Goal: Use online tool/utility: Utilize a website feature to perform a specific function

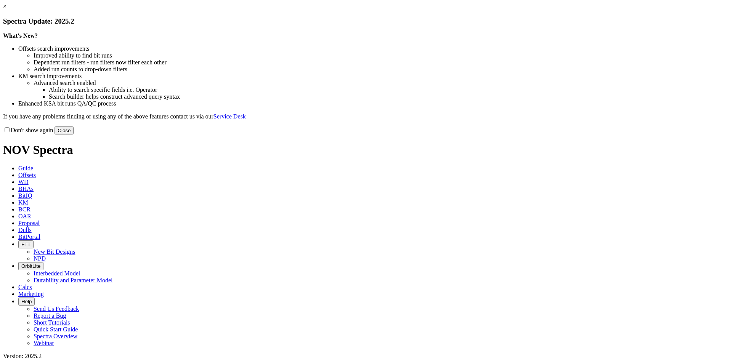
click at [74, 135] on button "Close" at bounding box center [64, 131] width 19 height 8
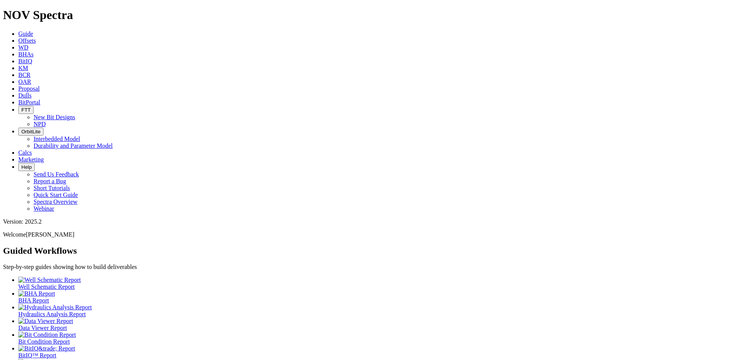
click at [18, 37] on icon at bounding box center [18, 40] width 0 height 6
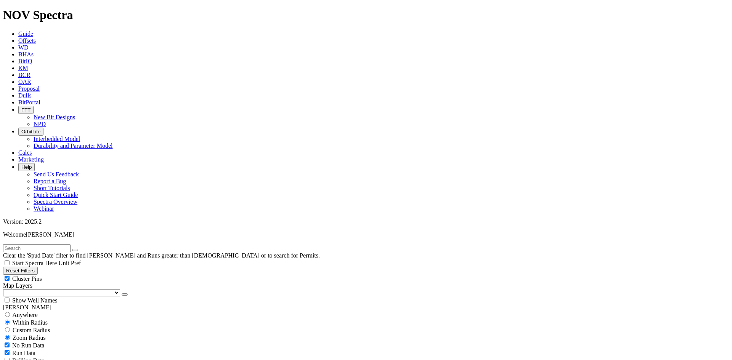
scroll to position [229, 0]
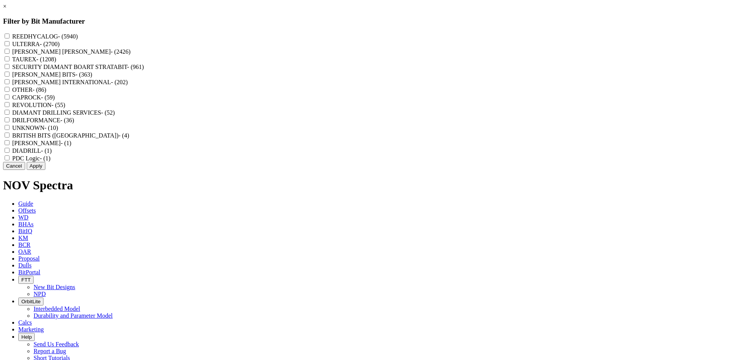
click at [78, 39] on label "REEDHYCALOG - (5940)" at bounding box center [45, 36] width 66 height 6
click at [10, 39] on input "REEDHYCALOG - (5940)" at bounding box center [7, 36] width 5 height 5
checkbox input "true"
click at [45, 170] on button "Apply" at bounding box center [36, 166] width 19 height 8
checkbox input "false"
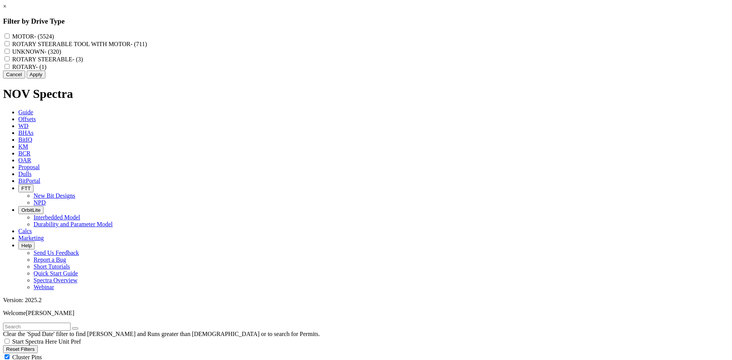
click at [6, 10] on link "×" at bounding box center [4, 6] width 3 height 6
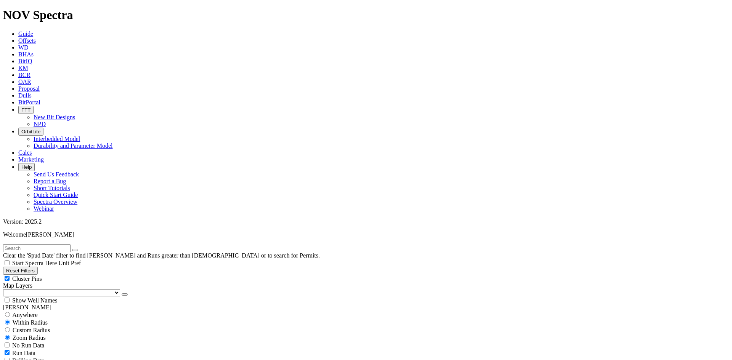
select select "? number:8.75 ?"
click at [42, 276] on span "Cluster Pins" at bounding box center [27, 279] width 30 height 6
checkbox input "false"
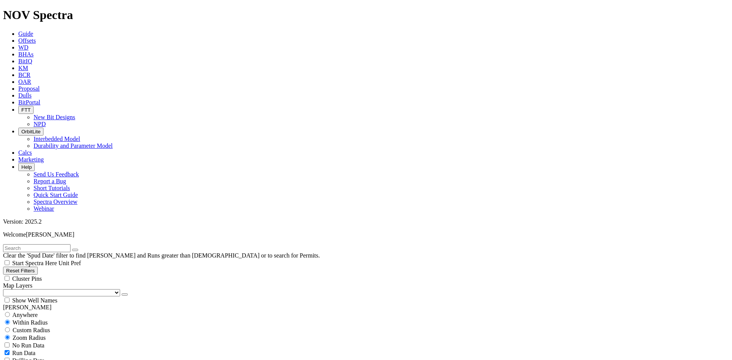
scroll to position [632, 0]
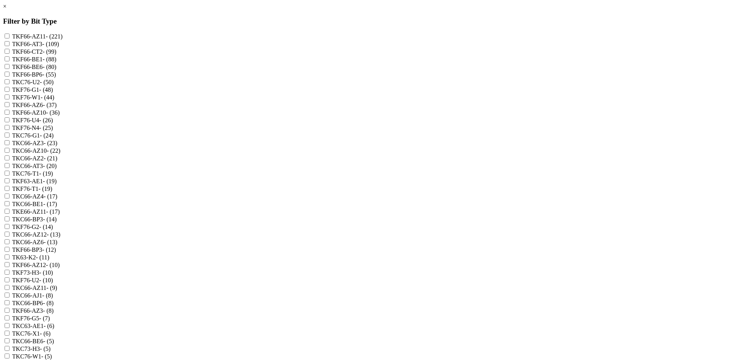
click at [53, 131] on label "TKF76-N4 - (25)" at bounding box center [32, 128] width 41 height 6
click at [10, 130] on input "TKF76-N4 - (25)" at bounding box center [7, 127] width 5 height 5
checkbox input "true"
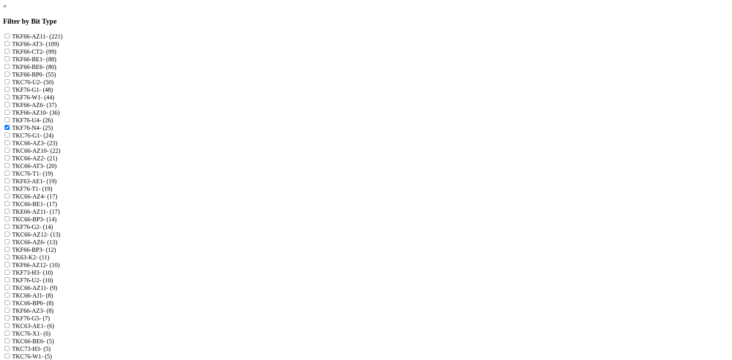
checkbox input "true"
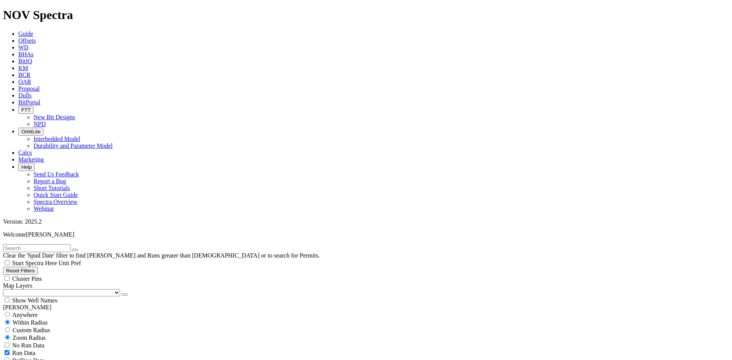
scroll to position [1614, 0]
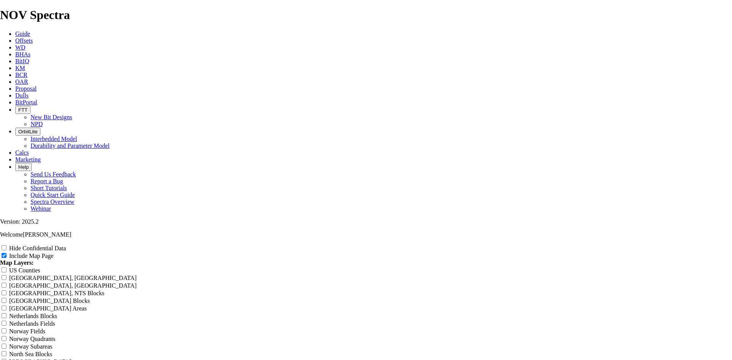
click at [6, 246] on input "Hide Confidential Data" at bounding box center [4, 248] width 5 height 5
checkbox input "true"
radio input "true"
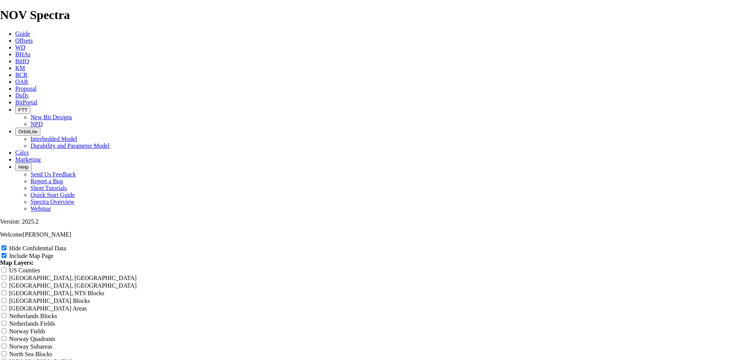
scroll to position [0, 0]
drag, startPoint x: 435, startPoint y: 50, endPoint x: 230, endPoint y: 64, distance: 205.2
type input "8"
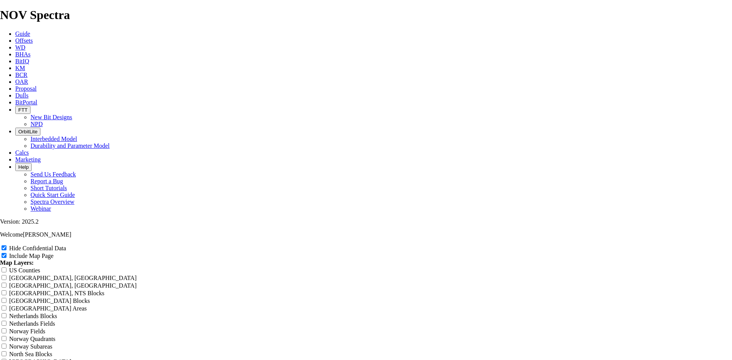
type input "8"
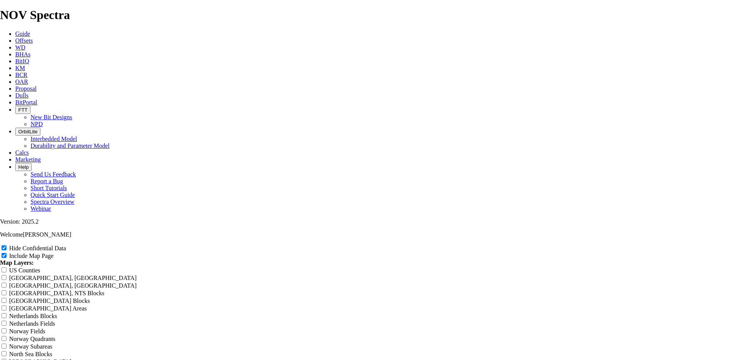
type input "8."
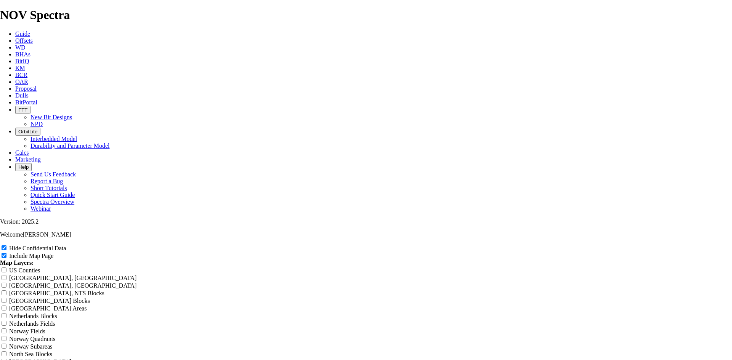
type input "8."
type input "8.7"
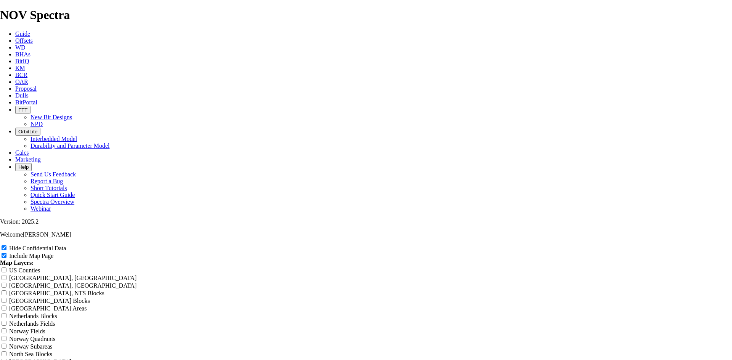
type input "8.7"
type input "8.75"
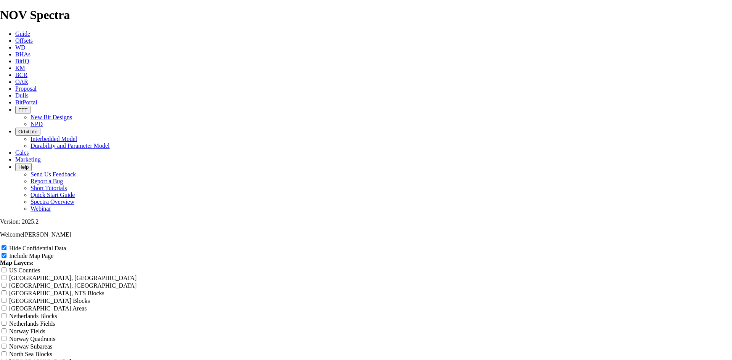
type input "8.75"
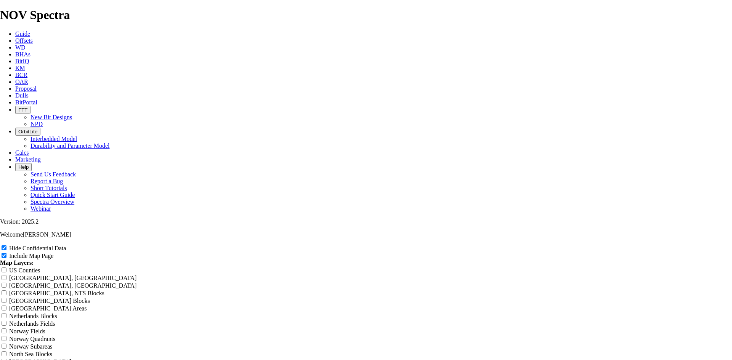
type input "8.75"
type input "8.75 T"
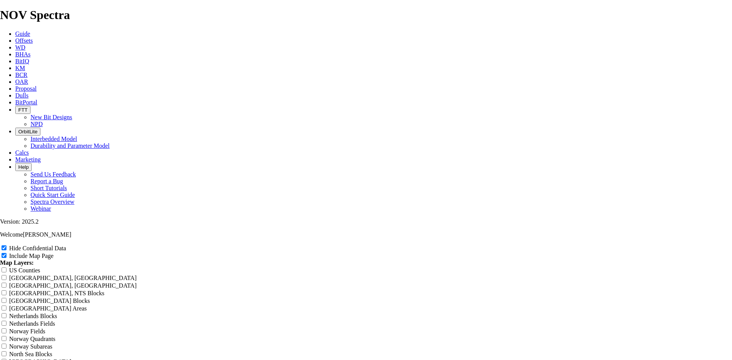
type input "8.75 T"
type input "8.75 TK"
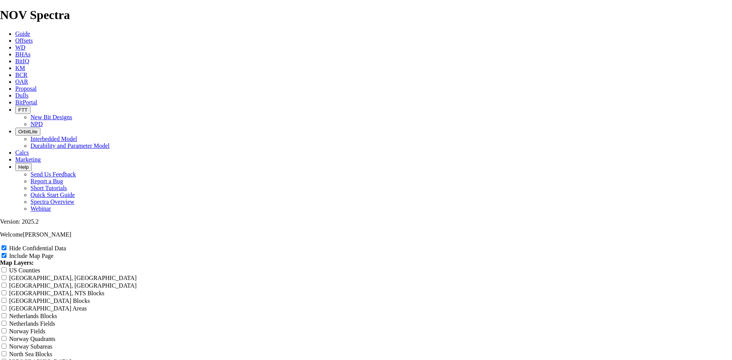
type input "8.75 TK"
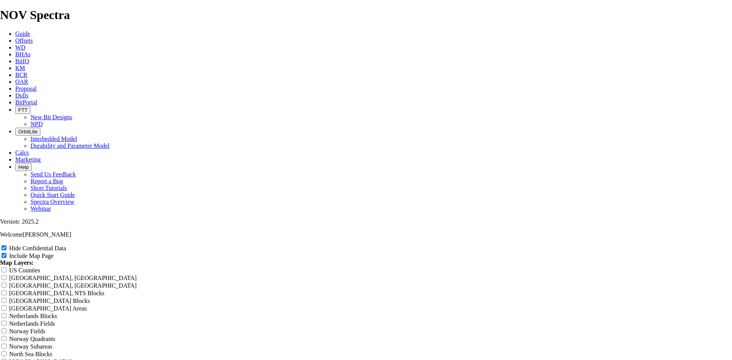
type input "8.75 TKF"
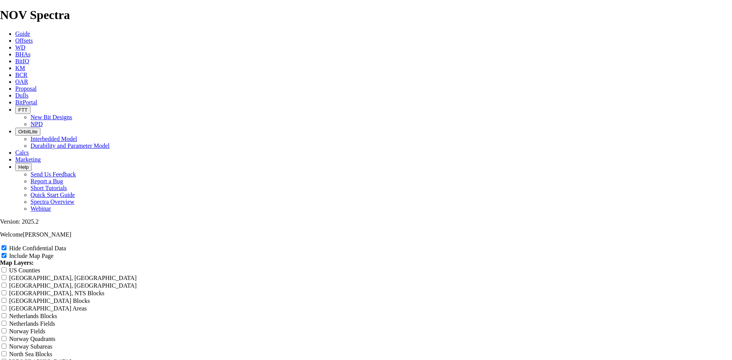
type input "8.75 TKF"
type input "8.75 TKF7"
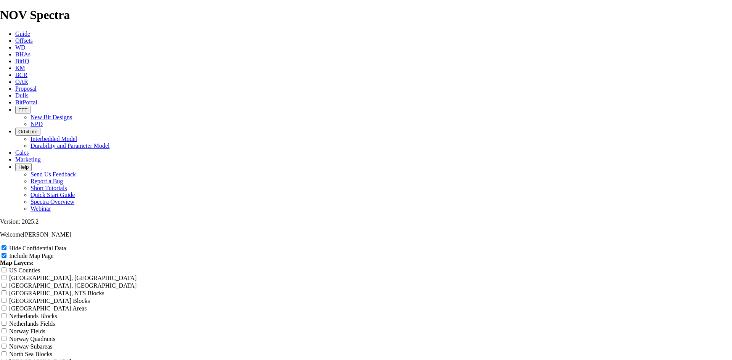
type input "8.75 TKF7"
type input "8.75 TKF76"
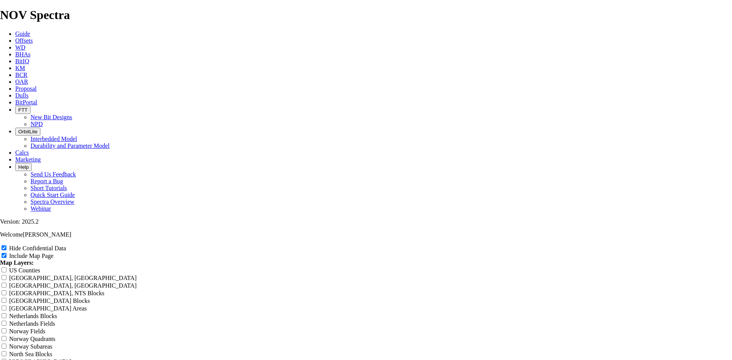
type input "8.75 TKF76"
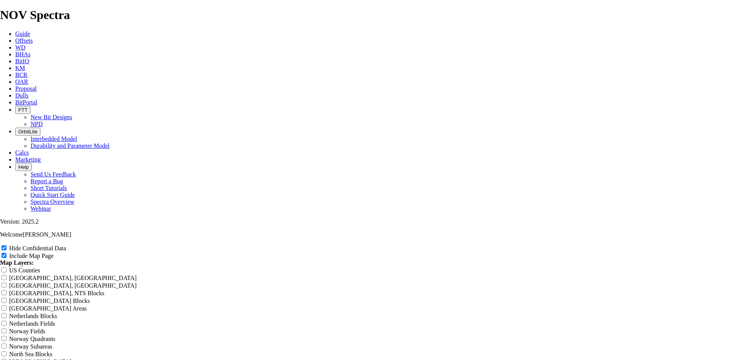
type input "8.75 TKF76"
type input "8.75 TKF76 N"
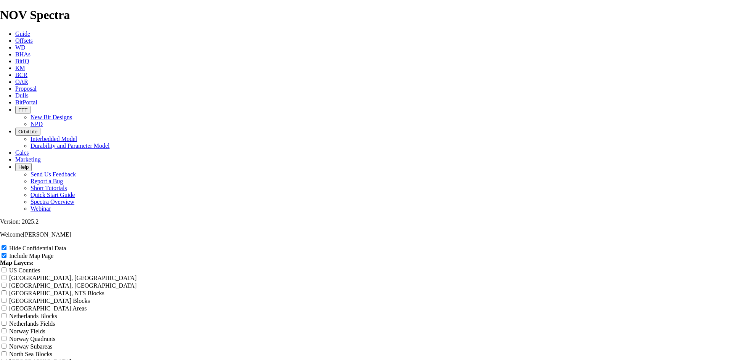
type input "8.75 TKF76 N"
type input "8.75 TKF76 N4"
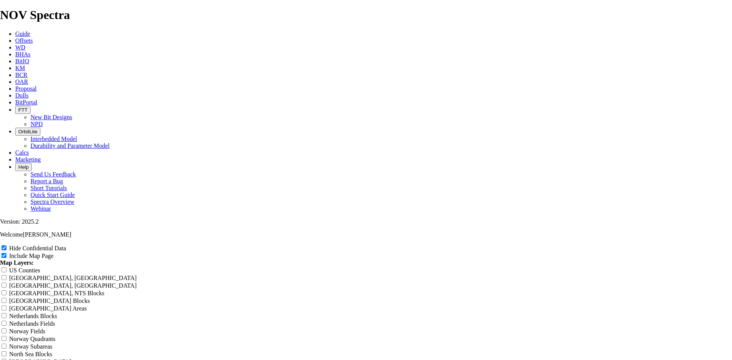
type input "8.75 TKF76 N4"
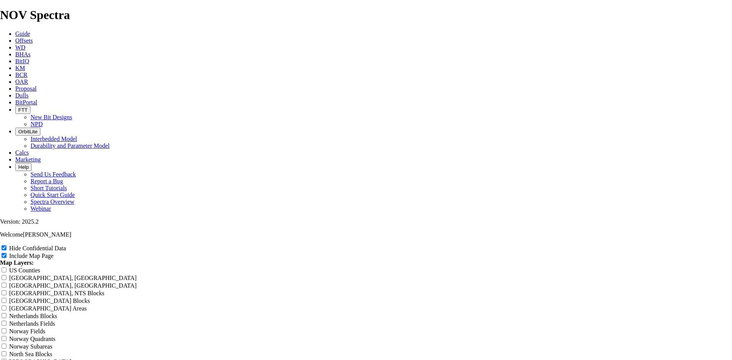
type input "8.75 TKF76 N4 O"
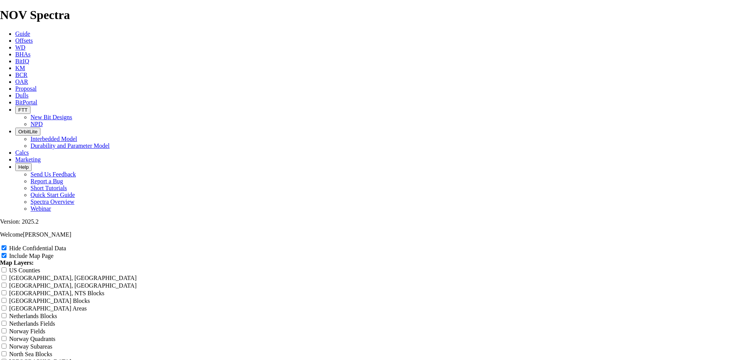
type input "8.75 TKF76 N4 O"
type input "8.75 TKF76 N4 Of"
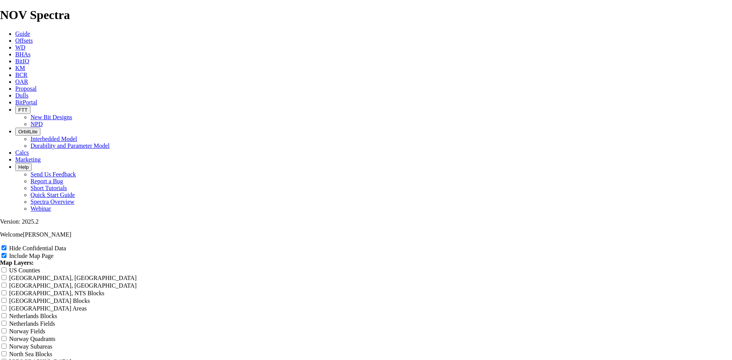
type input "8.75 TKF76 N4 Of"
type input "8.75 TKF76 N4 Off"
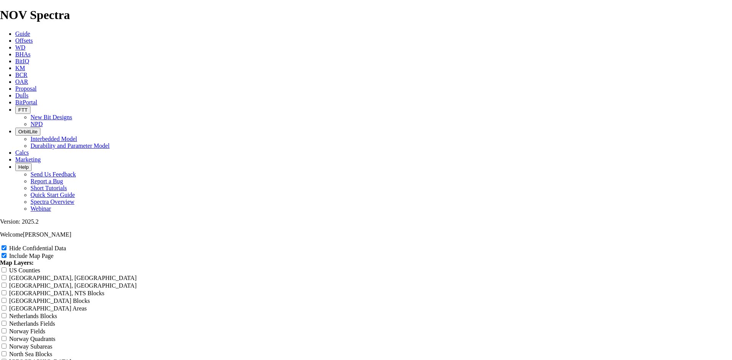
type input "8.75 TKF76 N4 Off"
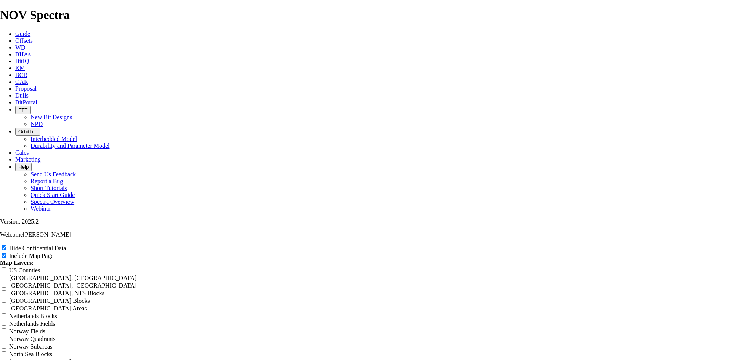
type input "8.75 TKF76 N4 Off"
type input "8.75 TKF76 N4 Offs"
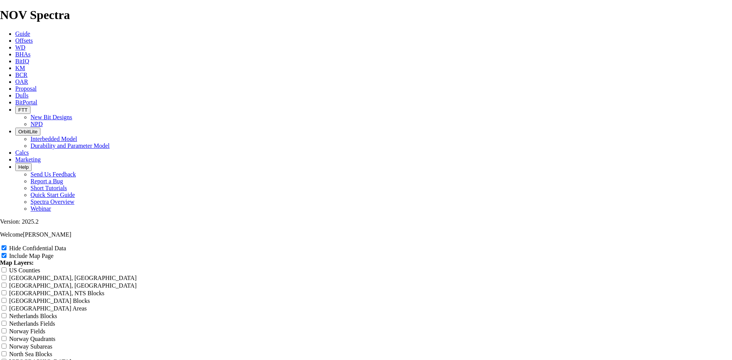
type input "8.75 TKF76 N4 Offs"
type input "8.75 TKF76 N4 Offse"
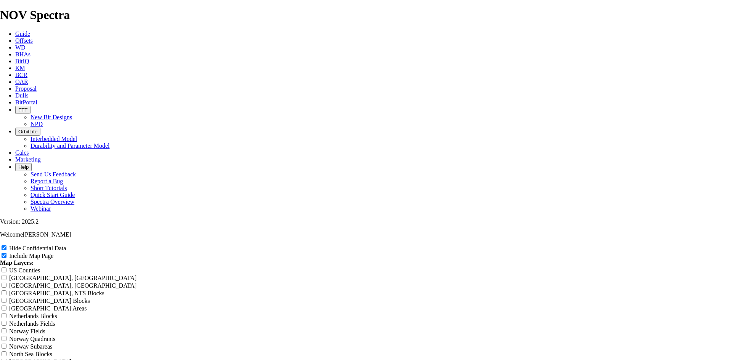
type input "8.75 TKF76 N4 Offse"
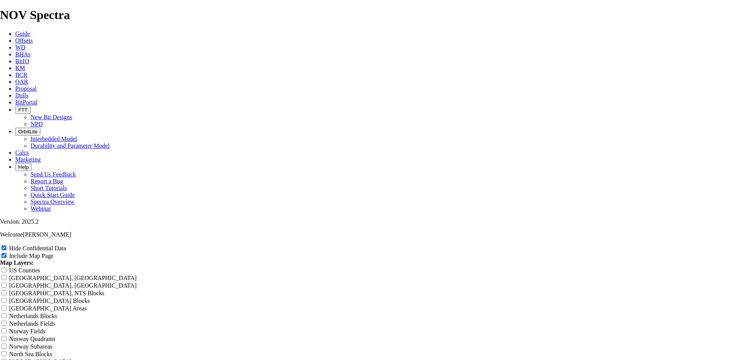
type input "8.75 TKF76 N4 Offset"
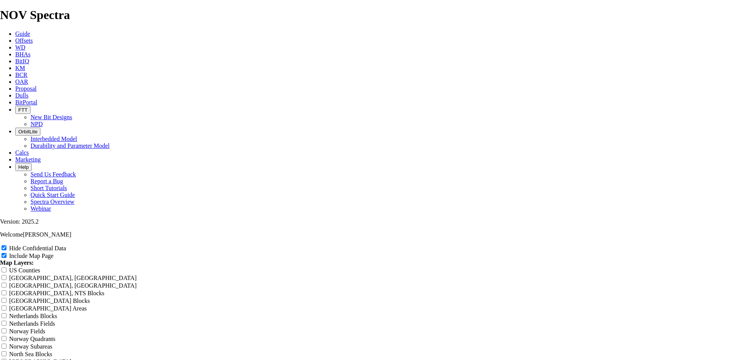
type input "8.75 TKF76 N4 Offset"
type input "8.75 TKF76 N4 Offsets"
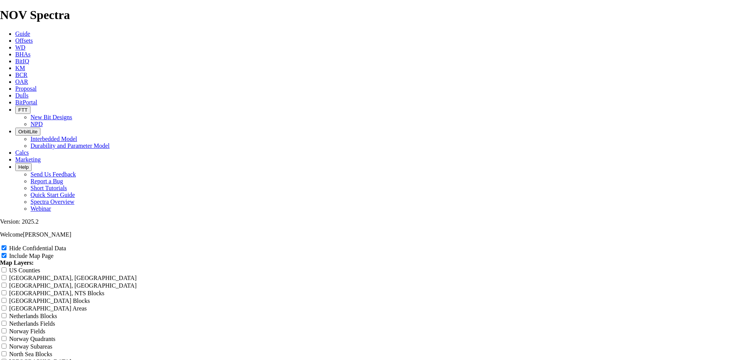
type input "8.75 TKF76 N4 Offsets"
drag, startPoint x: 411, startPoint y: 55, endPoint x: 312, endPoint y: 75, distance: 101.1
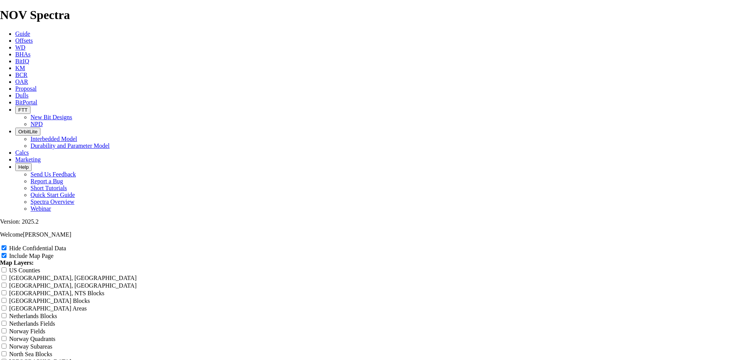
type input "8.75 TKF76 N4 Offsets"
